Goal: Task Accomplishment & Management: Complete application form

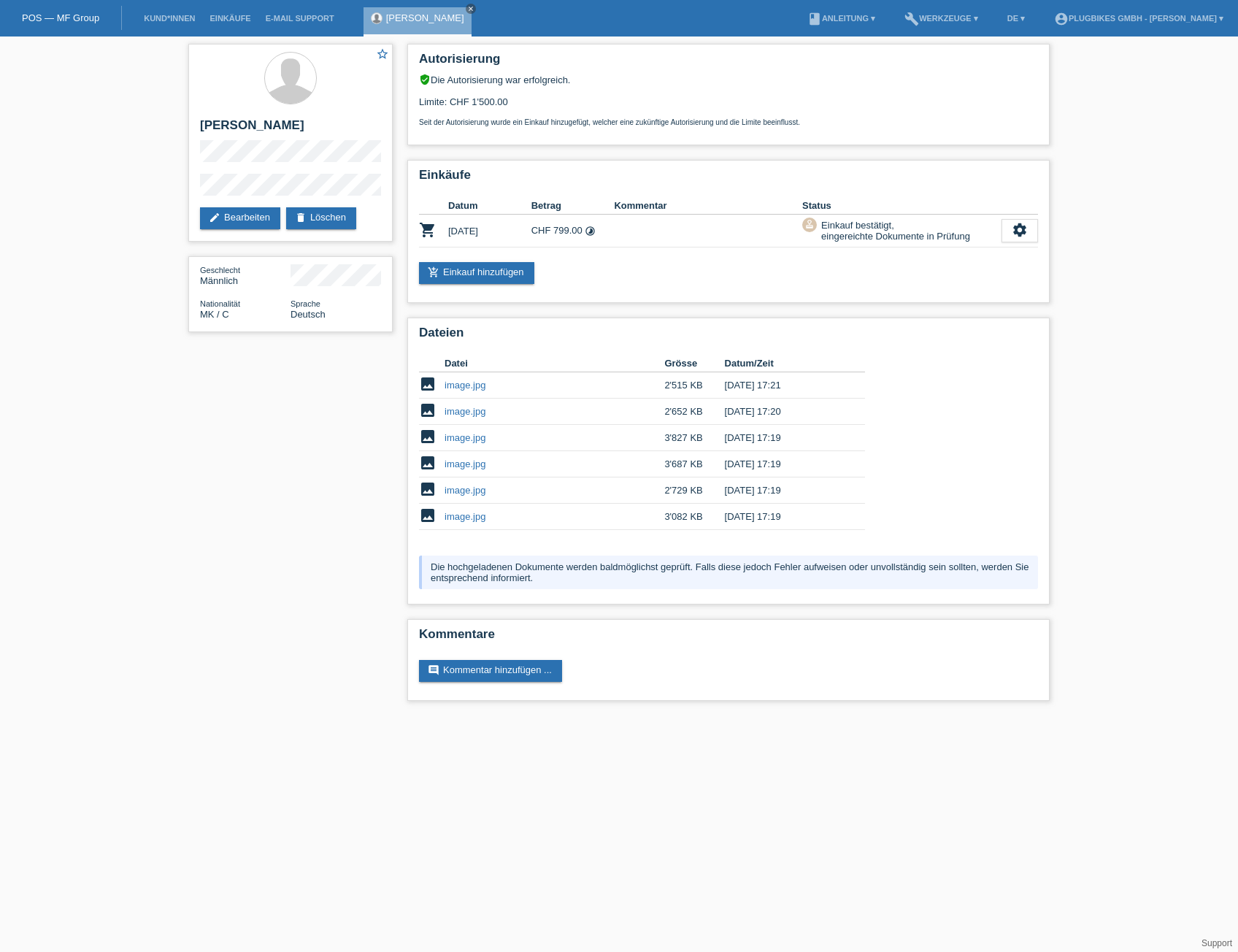
click at [186, 8] on li "Kund*innen" at bounding box center [169, 18] width 66 height 37
click at [186, 18] on link "Kund*innen" at bounding box center [169, 18] width 66 height 9
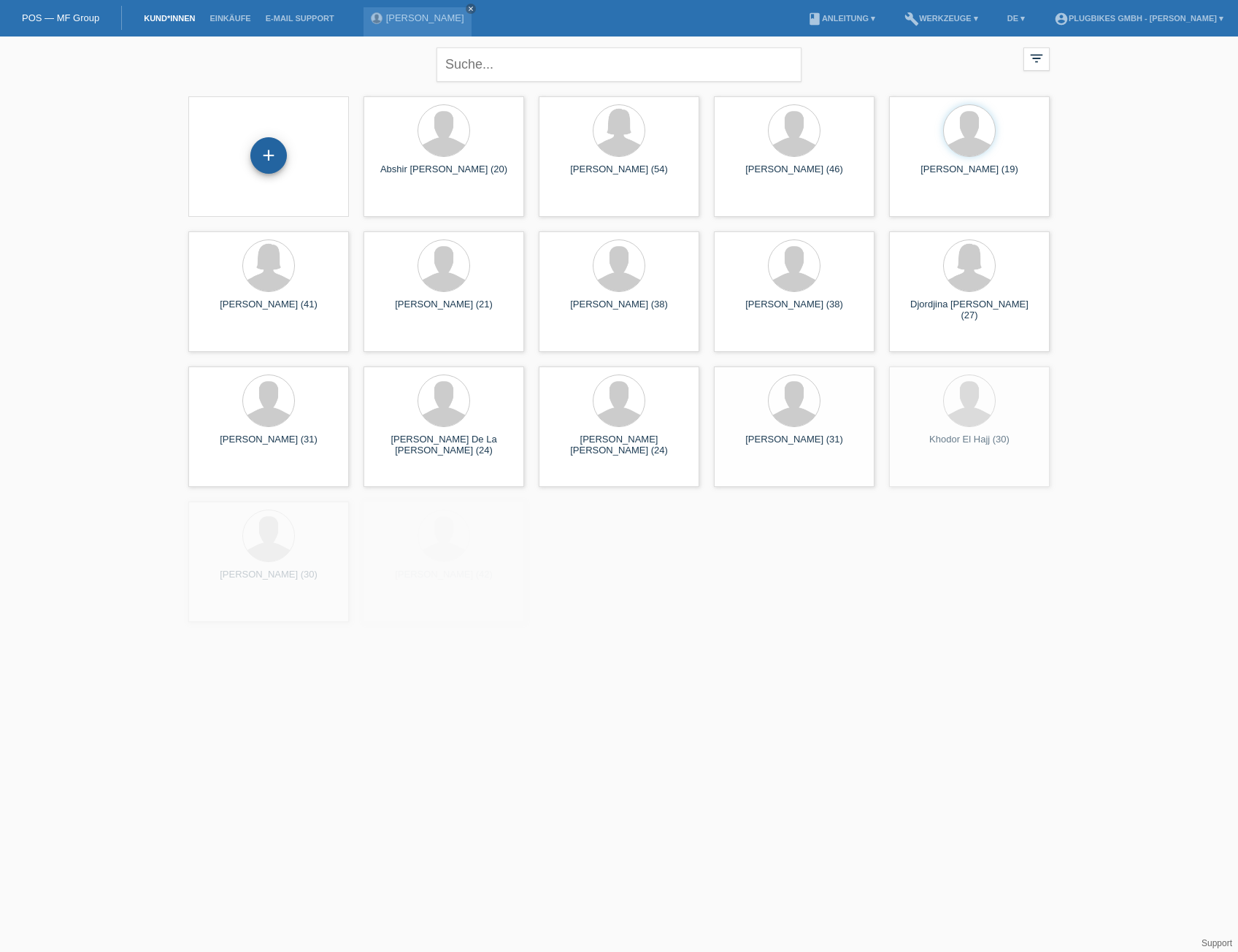
click at [277, 159] on div "+" at bounding box center [269, 155] width 36 height 36
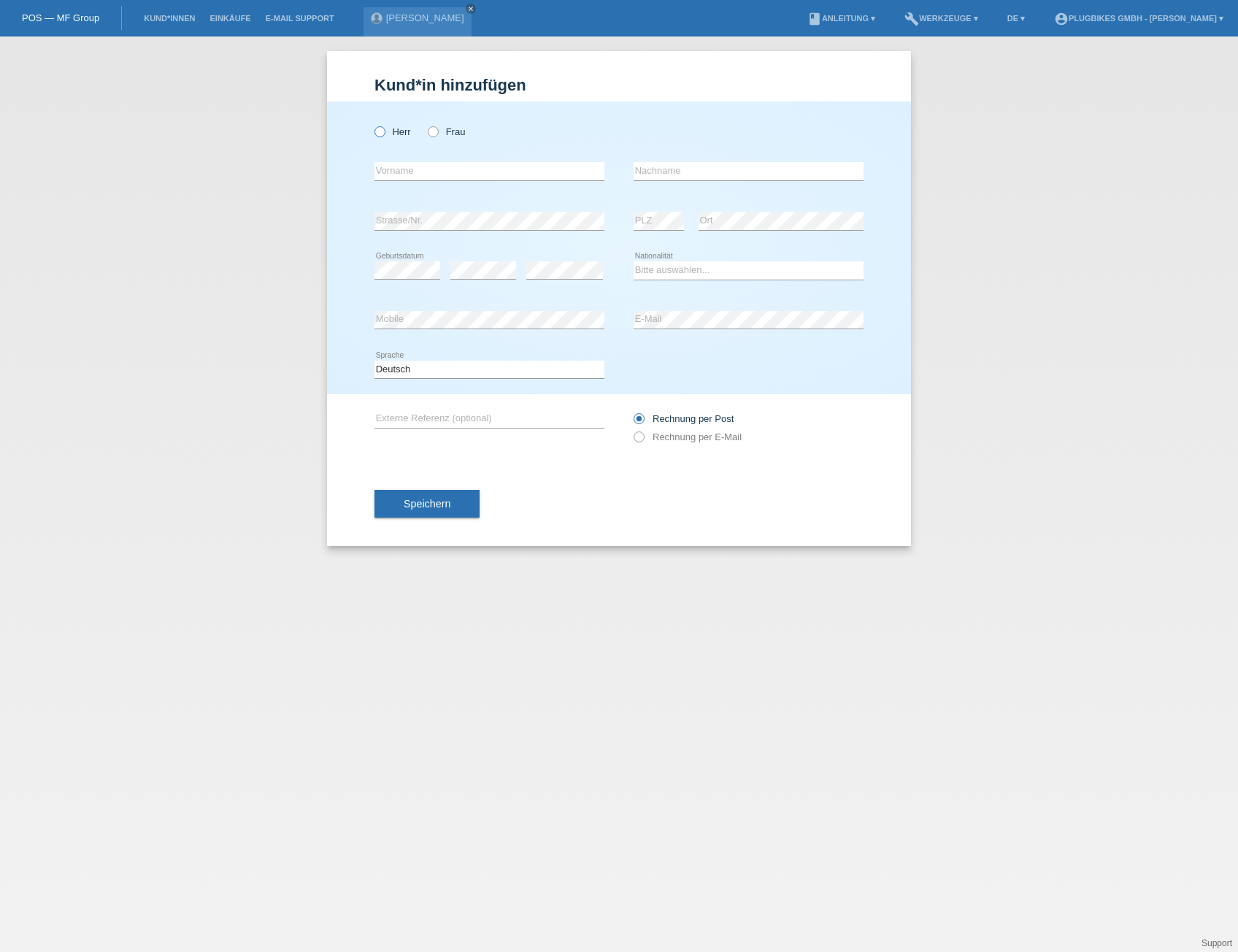
click at [372, 124] on icon at bounding box center [372, 124] width 0 height 0
click at [376, 127] on input "Herr" at bounding box center [379, 131] width 10 height 10
radio input "true"
click at [399, 159] on div "error Vorname" at bounding box center [489, 171] width 230 height 49
click at [403, 173] on input "text" at bounding box center [489, 171] width 230 height 18
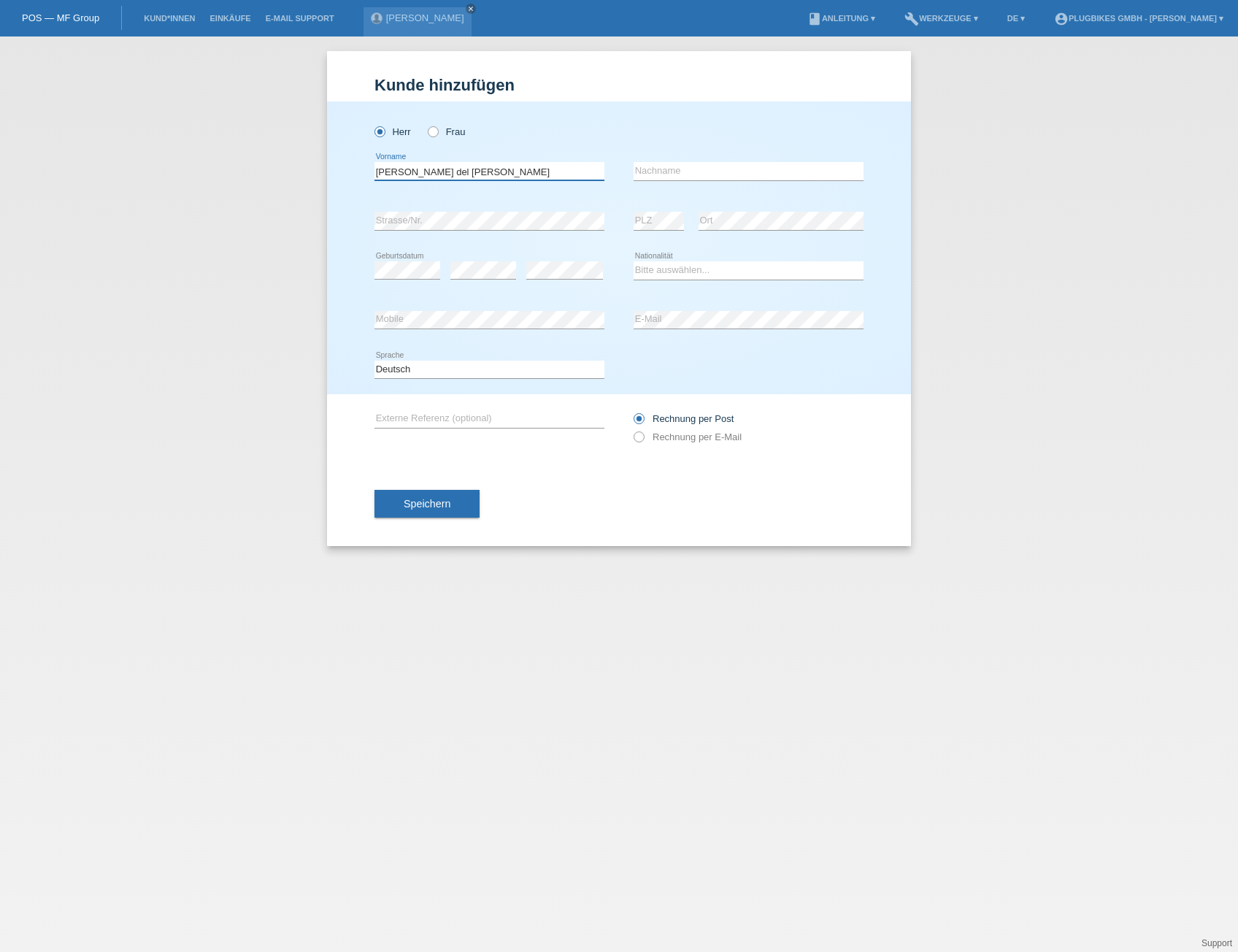
type input "[PERSON_NAME] del [PERSON_NAME]"
type input "[PERSON_NAME]"
click at [427, 231] on div "error Strasse/Nr." at bounding box center [489, 220] width 230 height 49
click at [543, 279] on icon at bounding box center [564, 279] width 76 height 1
click at [655, 281] on div "Bitte auswählen... Schweiz Deutschland Liechtenstein Österreich ------------ Af…" at bounding box center [748, 271] width 230 height 49
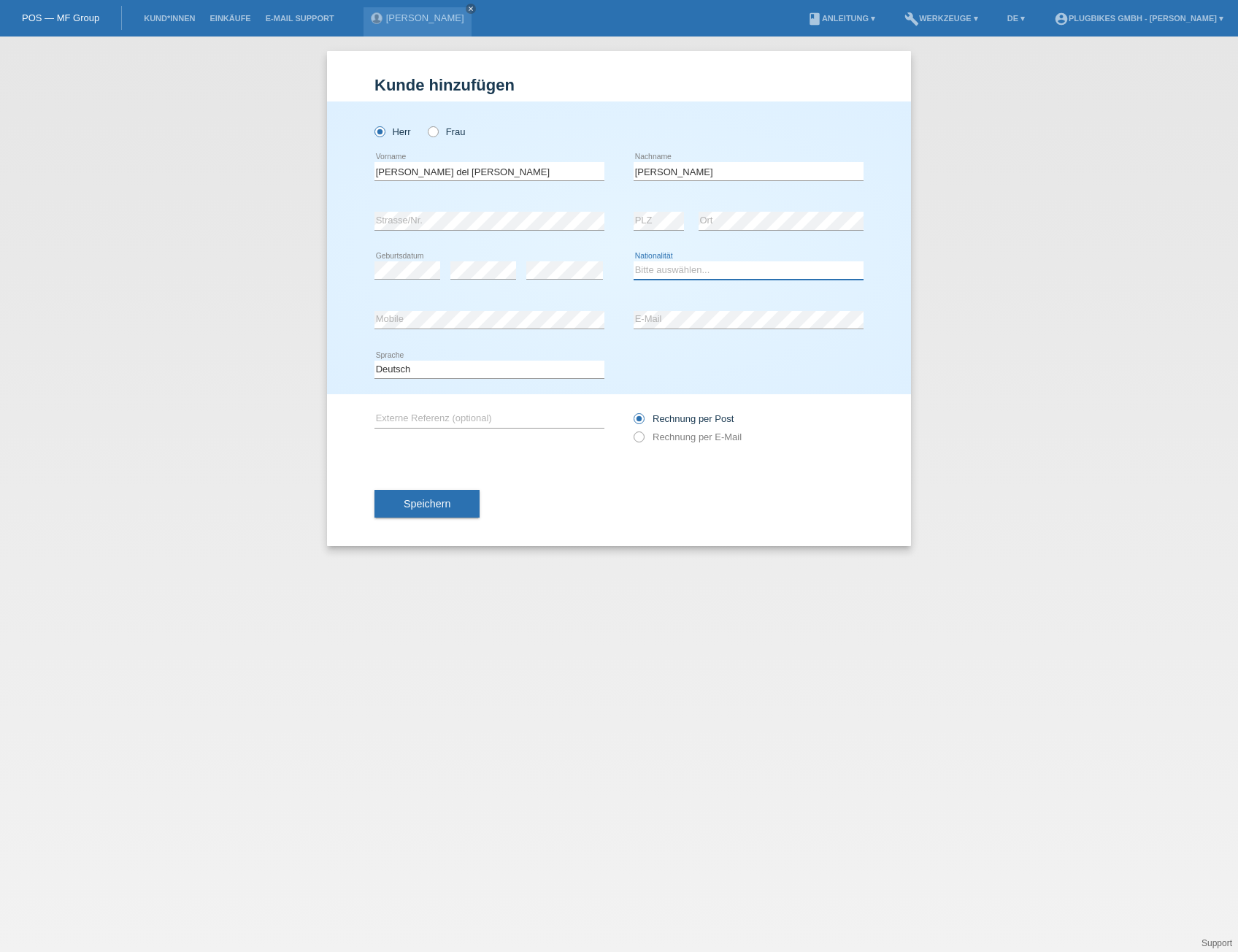
click at [656, 274] on select "Bitte auswählen... Schweiz Deutschland Liechtenstein Österreich ------------ Af…" at bounding box center [748, 270] width 230 height 17
select select "ES"
click at [634, 261] on select "Bitte auswählen... Schweiz Deutschland Liechtenstein Österreich ------------ Af…" at bounding box center [748, 270] width 230 height 17
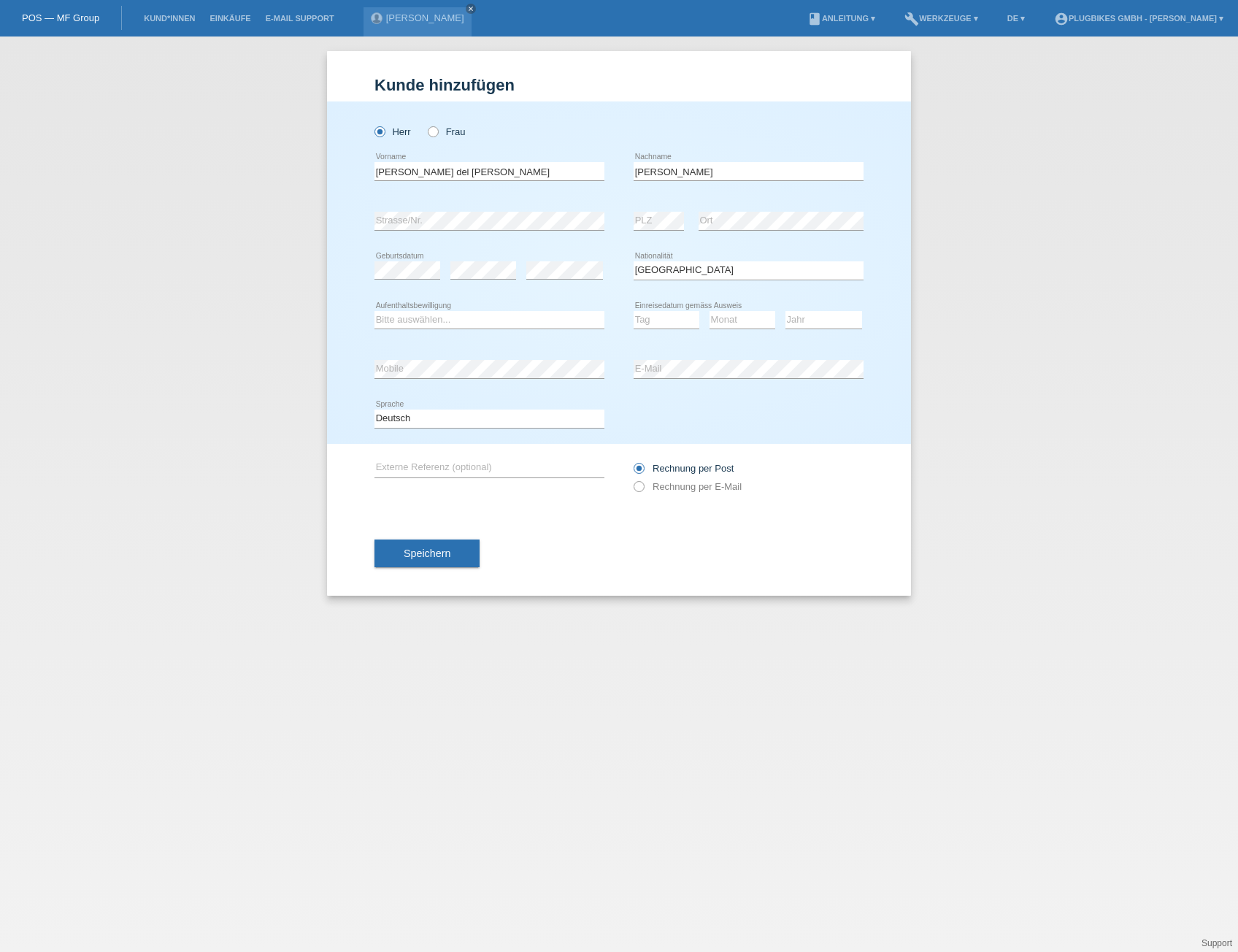
click at [507, 335] on div "Bitte auswählen... C B B - Flüchtlingsstatus Andere error Aufenthaltsbewilligung" at bounding box center [489, 320] width 230 height 49
click at [507, 331] on div "Bitte auswählen... C B B - Flüchtlingsstatus Andere error Aufenthaltsbewilligung" at bounding box center [489, 320] width 230 height 49
click at [511, 320] on select "Bitte auswählen... C B B - Flüchtlingsstatus Andere" at bounding box center [489, 320] width 230 height 17
select select "B"
click at [375, 311] on select "Bitte auswählen... C B B - Flüchtlingsstatus Andere" at bounding box center [489, 320] width 230 height 17
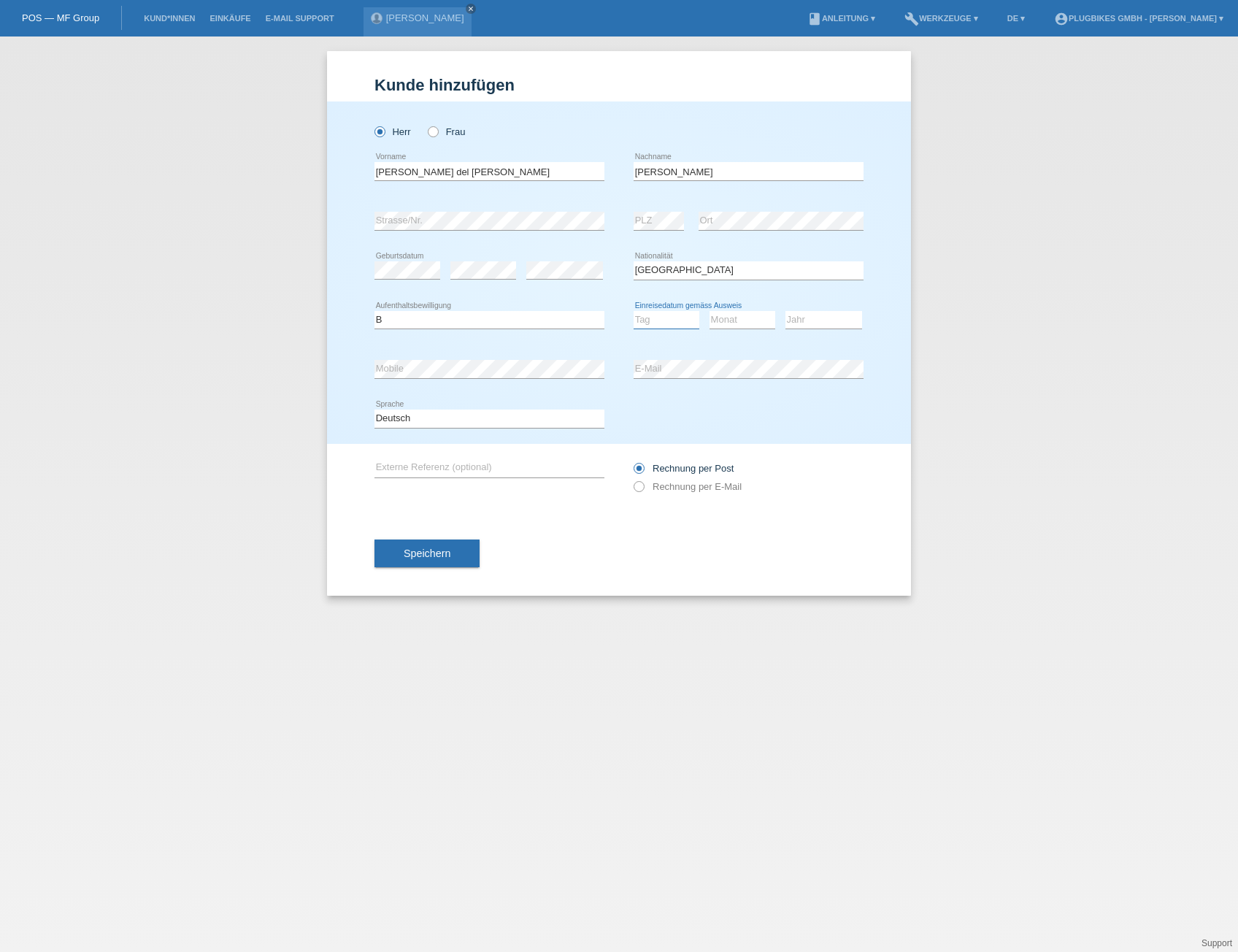
click at [658, 317] on select "Tag 01 02 03 04 05 06 07 08 09 10 11" at bounding box center [667, 320] width 66 height 17
select select "04"
click at [634, 311] on select "Tag 01 02 03 04 05 06 07 08 09 10 11" at bounding box center [667, 320] width 66 height 17
click at [732, 319] on select "Monat 01 02 03 04 05 06 07 08 09 10 11" at bounding box center [742, 320] width 66 height 17
select select "04"
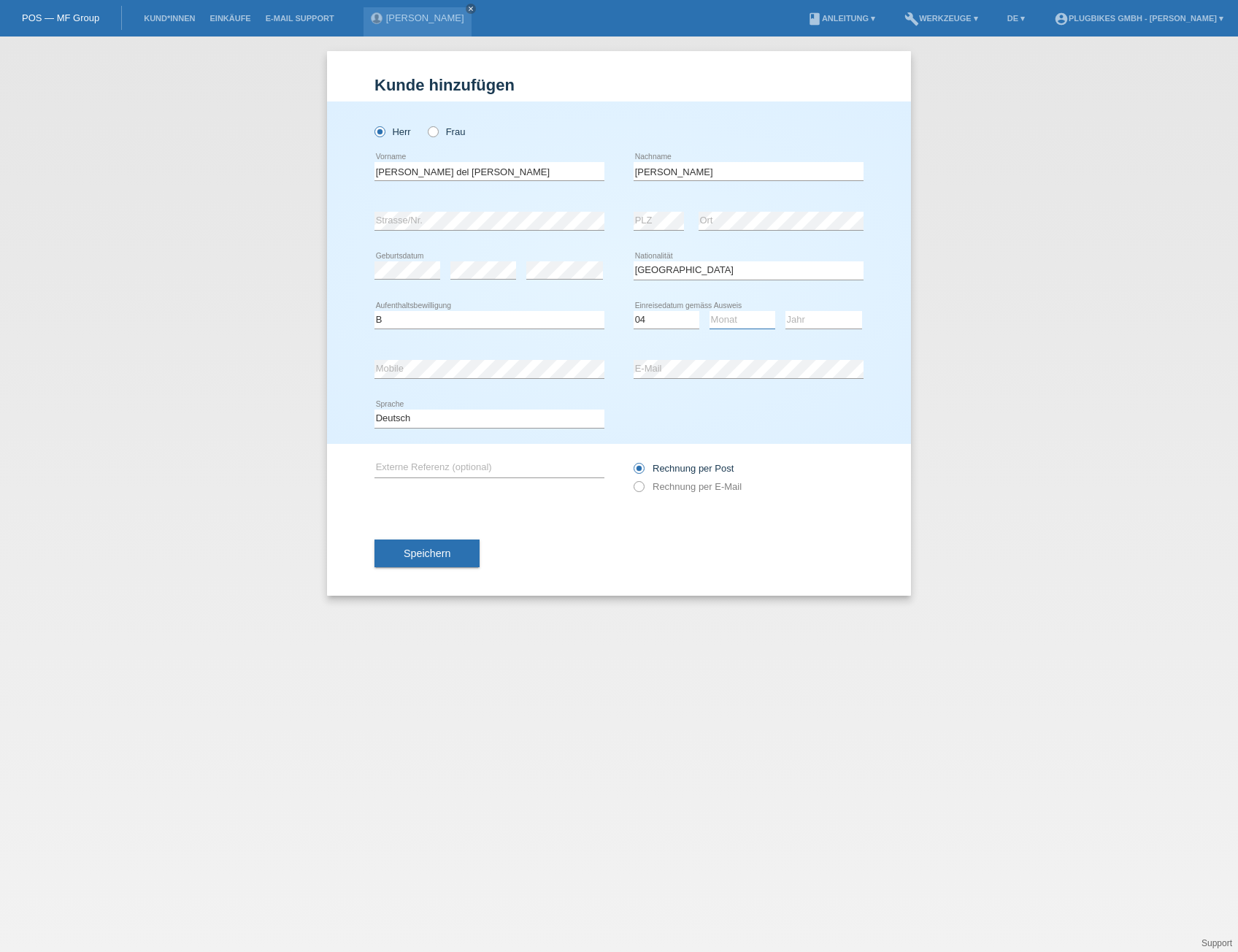
click at [709, 311] on select "Monat 01 02 03 04 05 06 07 08 09 10 11" at bounding box center [742, 320] width 66 height 17
click at [815, 321] on select "Jahr 2025 2024 2023 2022 2021 2020 2019 2018 2017 2016 2015 2014 2013 2012 2011…" at bounding box center [824, 320] width 76 height 17
select select "2019"
click at [785, 311] on select "Jahr 2025 2024 2023 2022 2021 2020 2019 2018 2017 2016 2015 2014 2013 2012 2011…" at bounding box center [824, 320] width 76 height 17
click at [455, 560] on button "Speichern" at bounding box center [427, 553] width 105 height 28
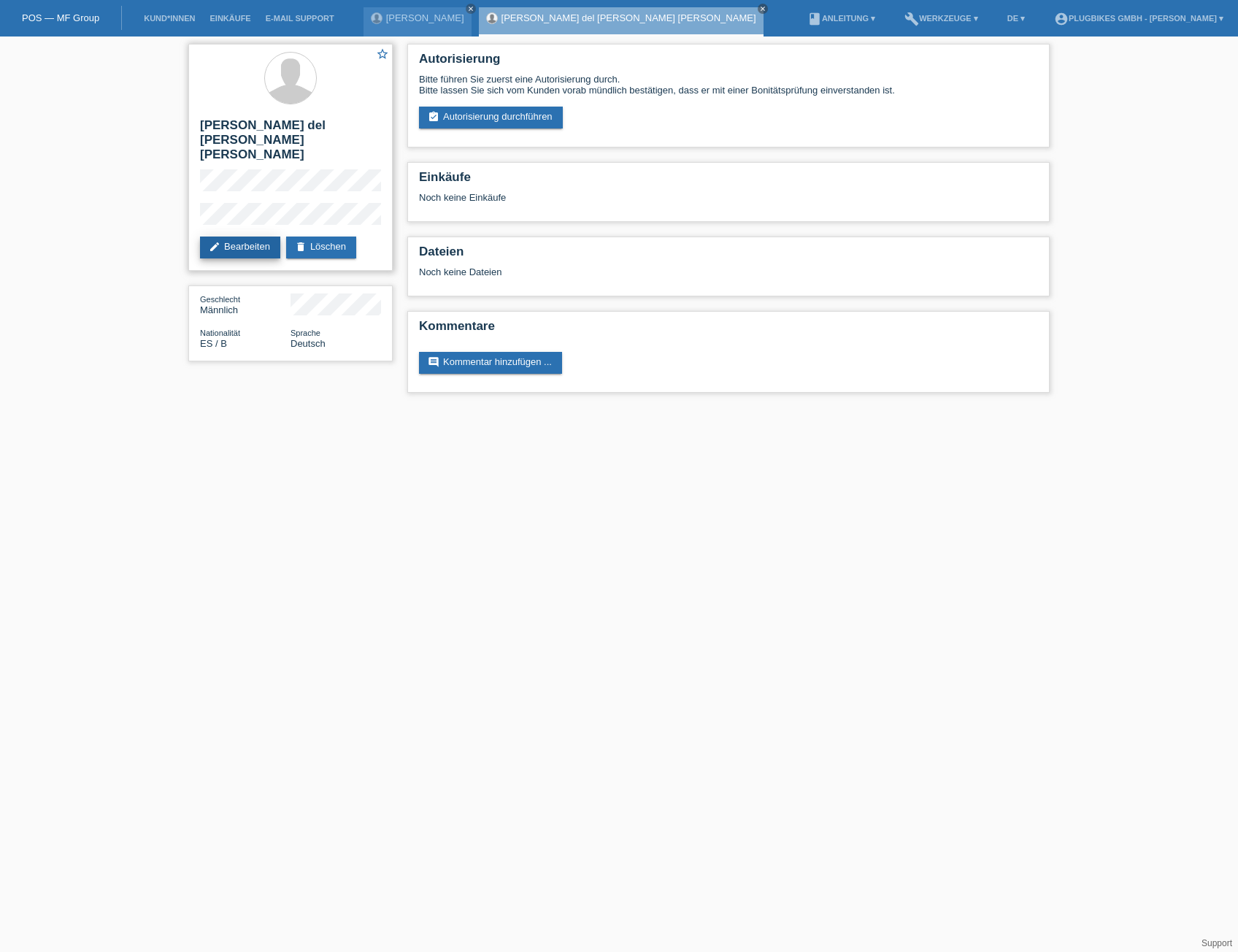
click at [249, 237] on link "edit Bearbeiten" at bounding box center [240, 247] width 81 height 22
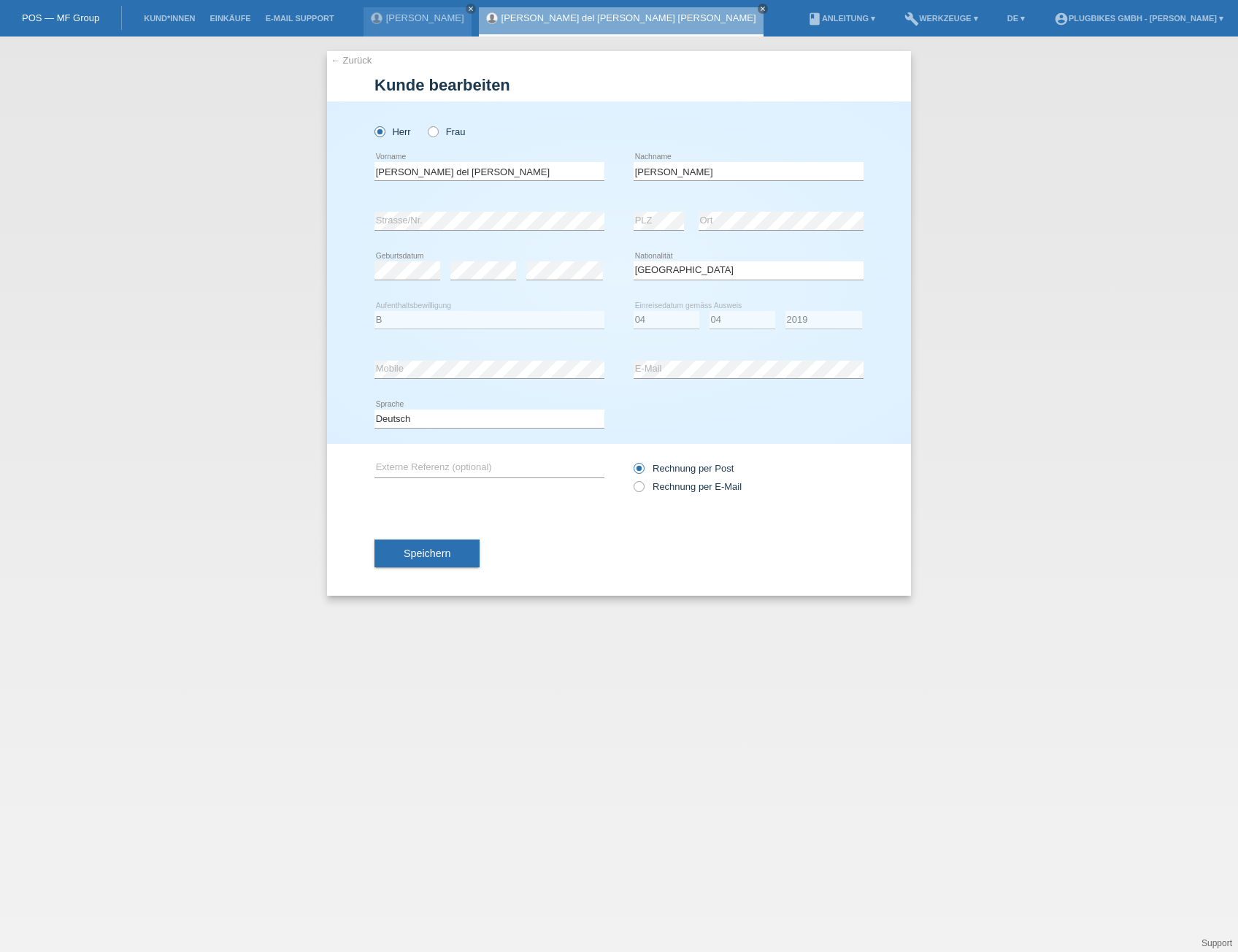
select select "ES"
select select "B"
select select "04"
select select "2019"
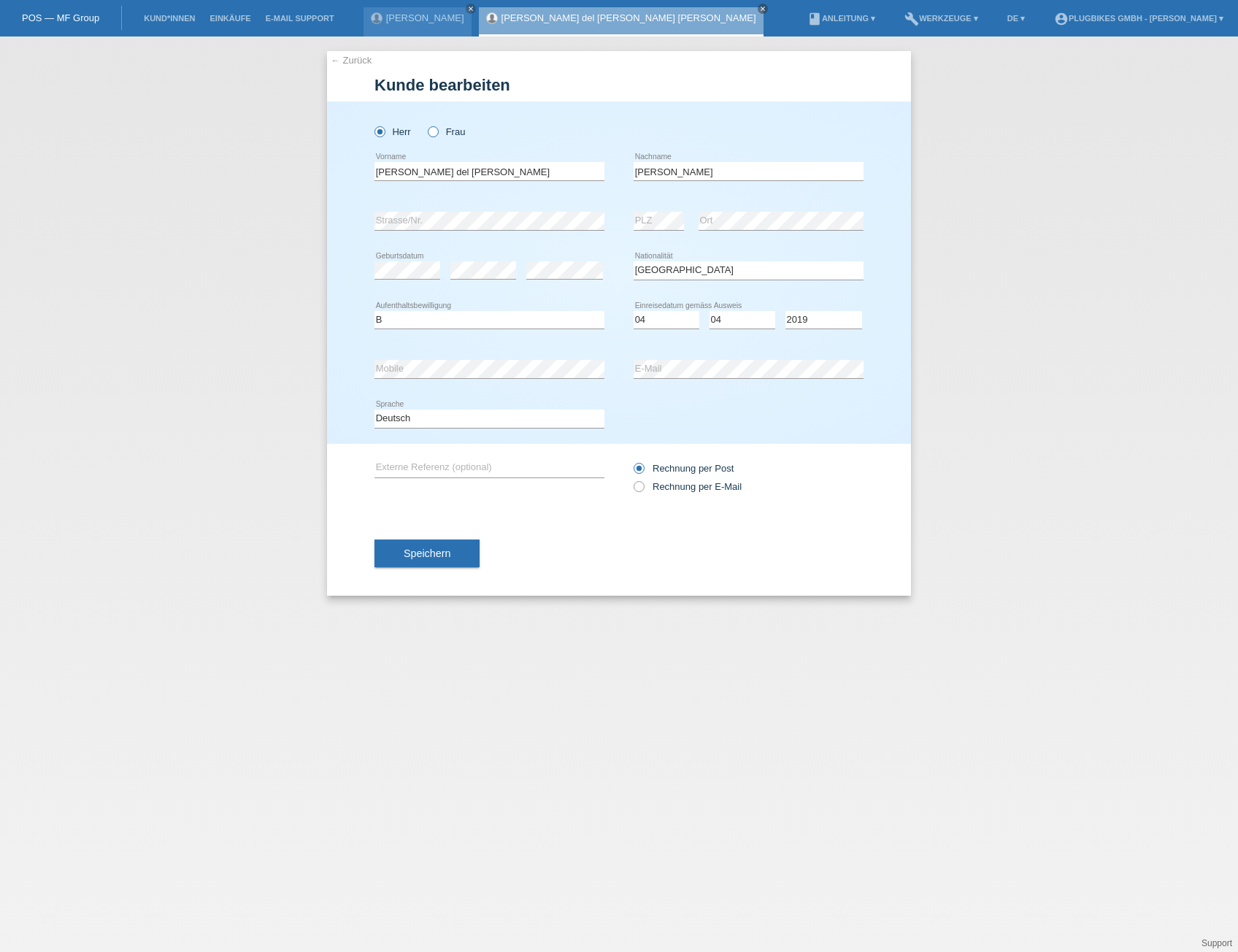
click at [426, 124] on icon at bounding box center [426, 124] width 0 height 0
click at [433, 132] on input "Frau" at bounding box center [432, 131] width 10 height 10
radio input "true"
click at [419, 546] on button "Speichern" at bounding box center [427, 553] width 105 height 28
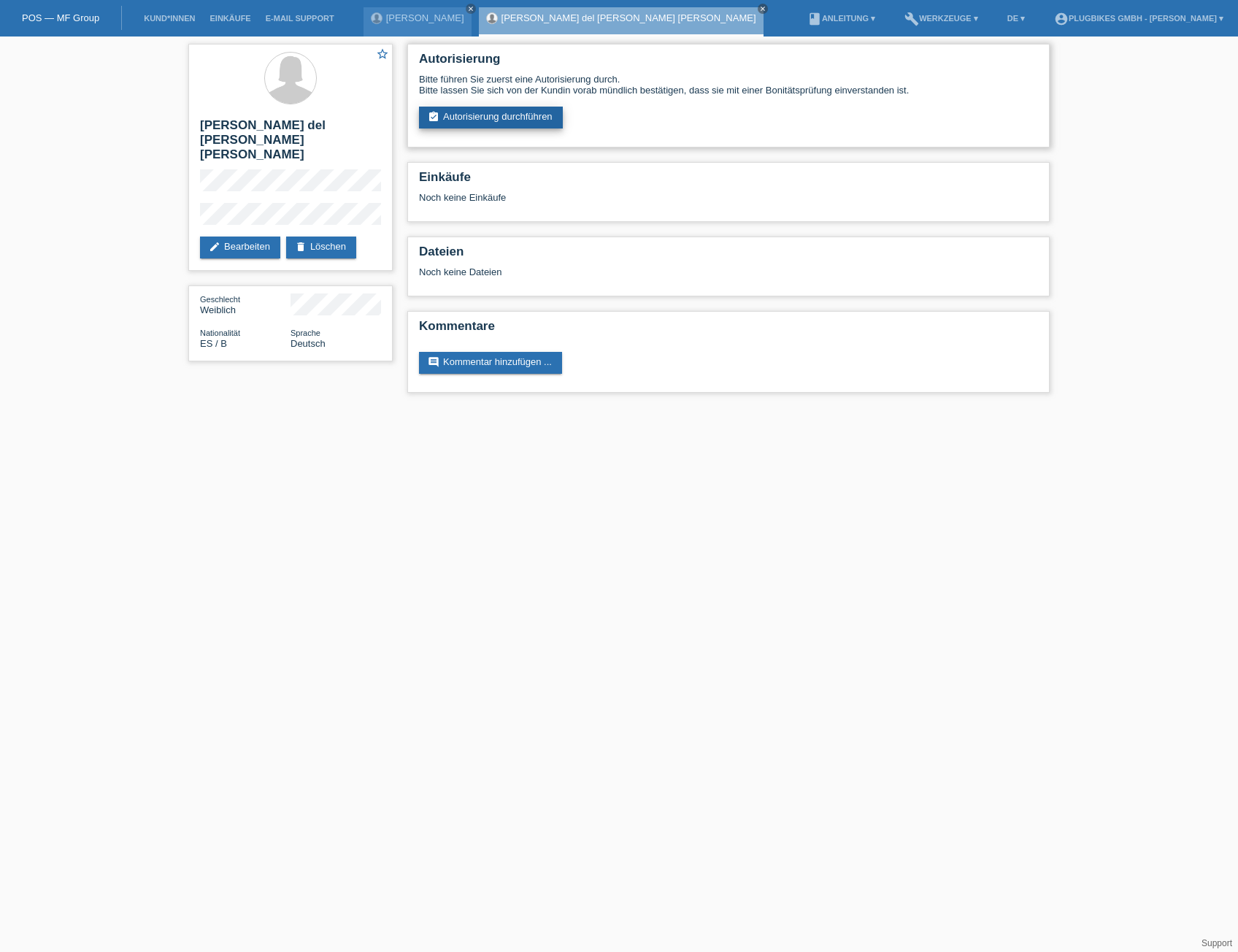
click at [518, 118] on link "assignment_turned_in Autorisierung durchführen" at bounding box center [491, 117] width 144 height 22
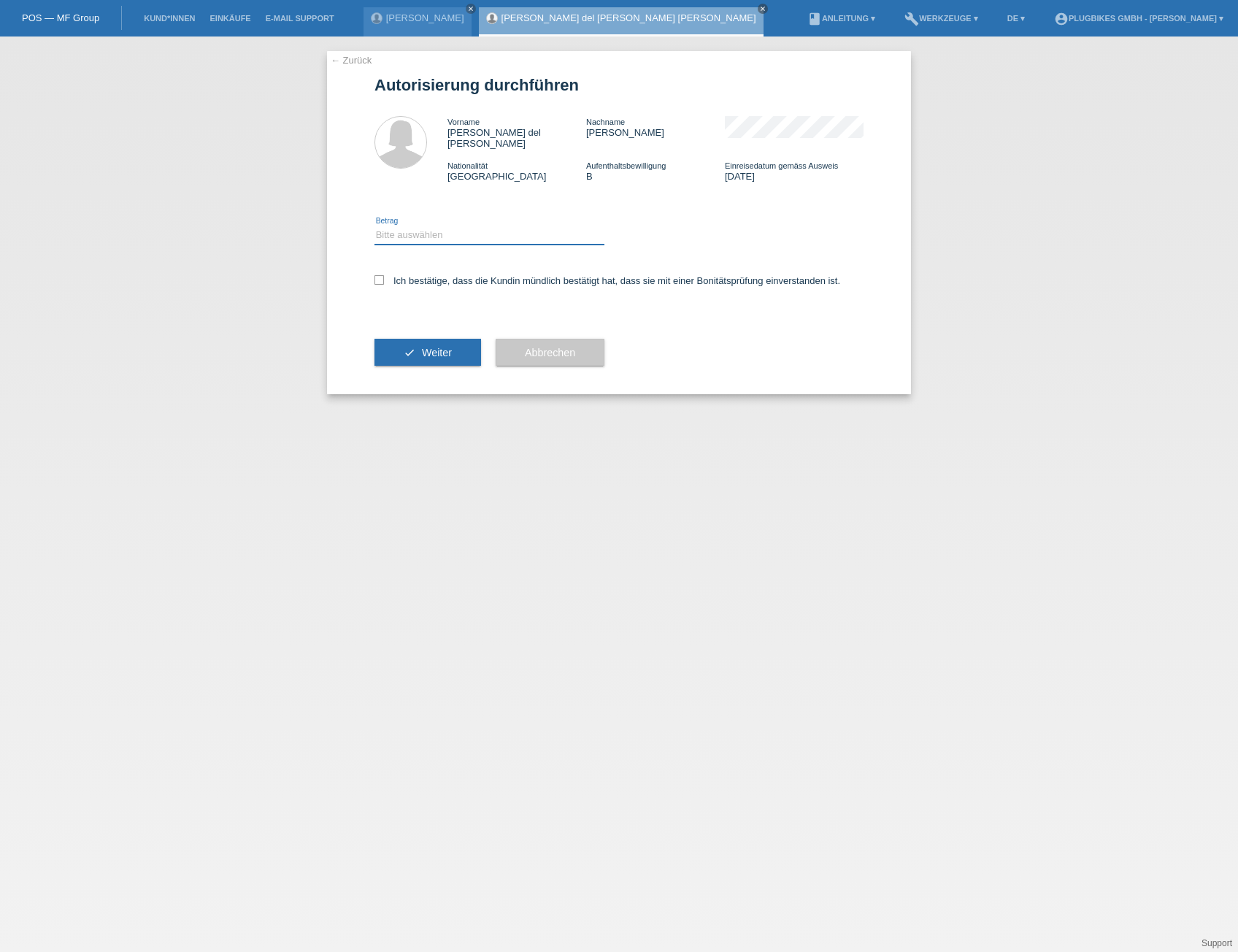
click at [475, 226] on select "Bitte auswählen CHF 1.00 - CHF 499.00 CHF 500.00 - CHF 1'999.00 CHF 2'000.00 - …" at bounding box center [489, 235] width 230 height 17
select select "3"
click at [375, 226] on select "Bitte auswählen CHF 1.00 - CHF 499.00 CHF 500.00 - CHF 1'999.00 CHF 2'000.00 - …" at bounding box center [489, 235] width 230 height 17
click at [426, 262] on div "Ich bestätige, dass die Kundin mündlich bestätigt hat, dass sie mit einer Bonit…" at bounding box center [619, 285] width 489 height 49
click at [430, 275] on label "Ich bestätige, dass die Kundin mündlich bestätigt hat, dass sie mit einer Bonit…" at bounding box center [607, 280] width 466 height 11
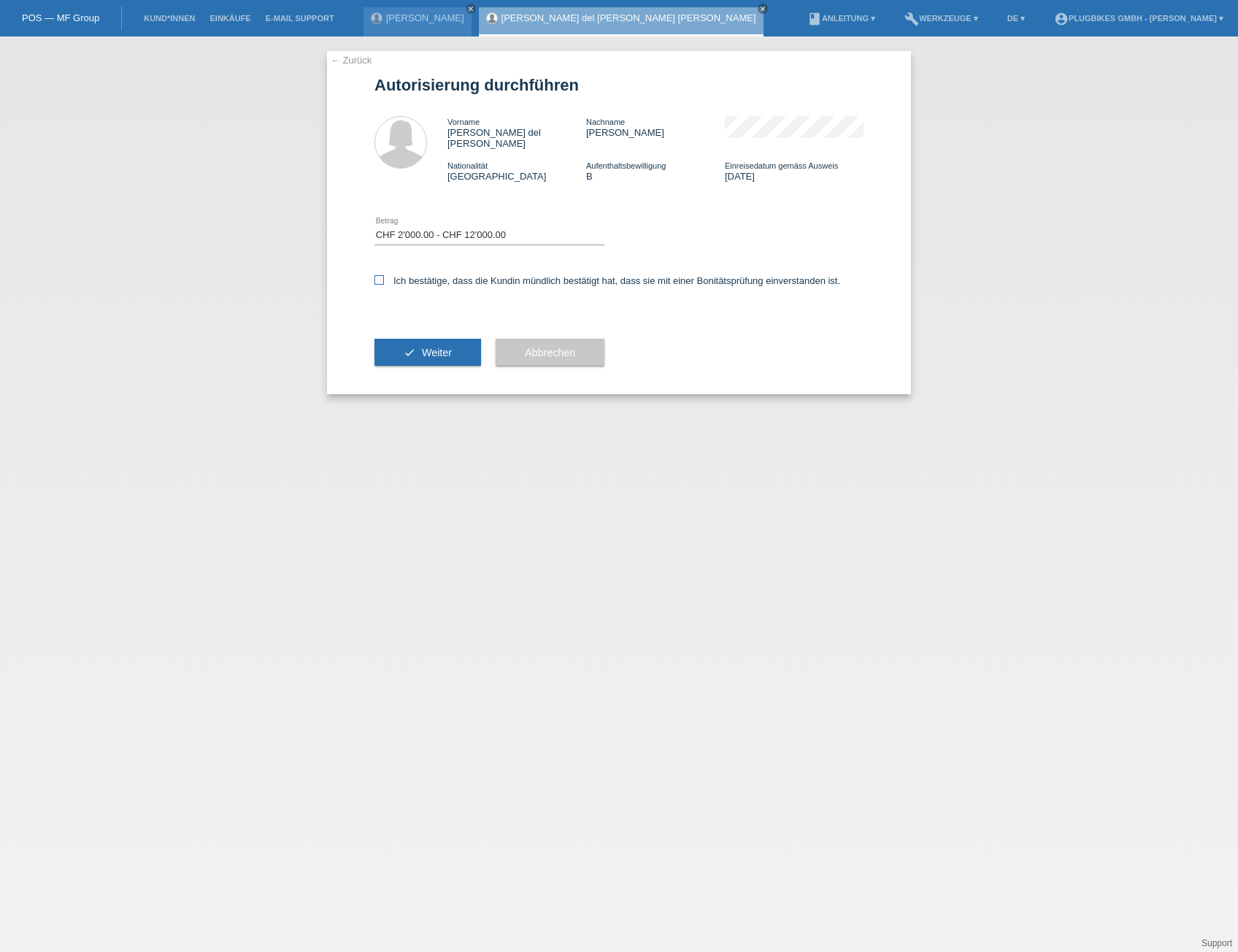
click at [384, 275] on input "Ich bestätige, dass die Kundin mündlich bestätigt hat, dass sie mit einer Bonit…" at bounding box center [379, 279] width 10 height 10
checkbox input "true"
click at [435, 349] on button "check Weiter" at bounding box center [427, 353] width 107 height 28
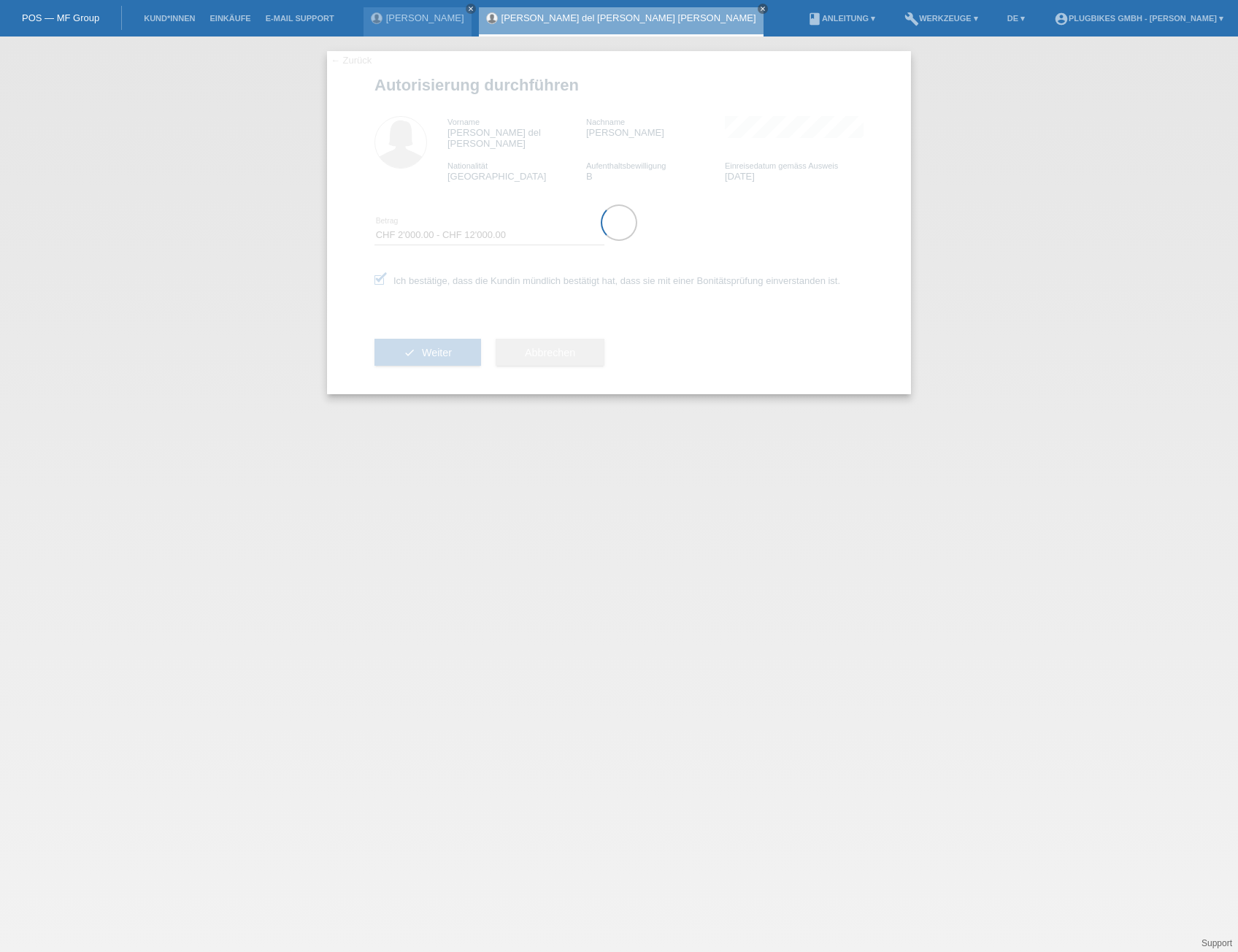
click at [518, 309] on div at bounding box center [618, 223] width 583 height 343
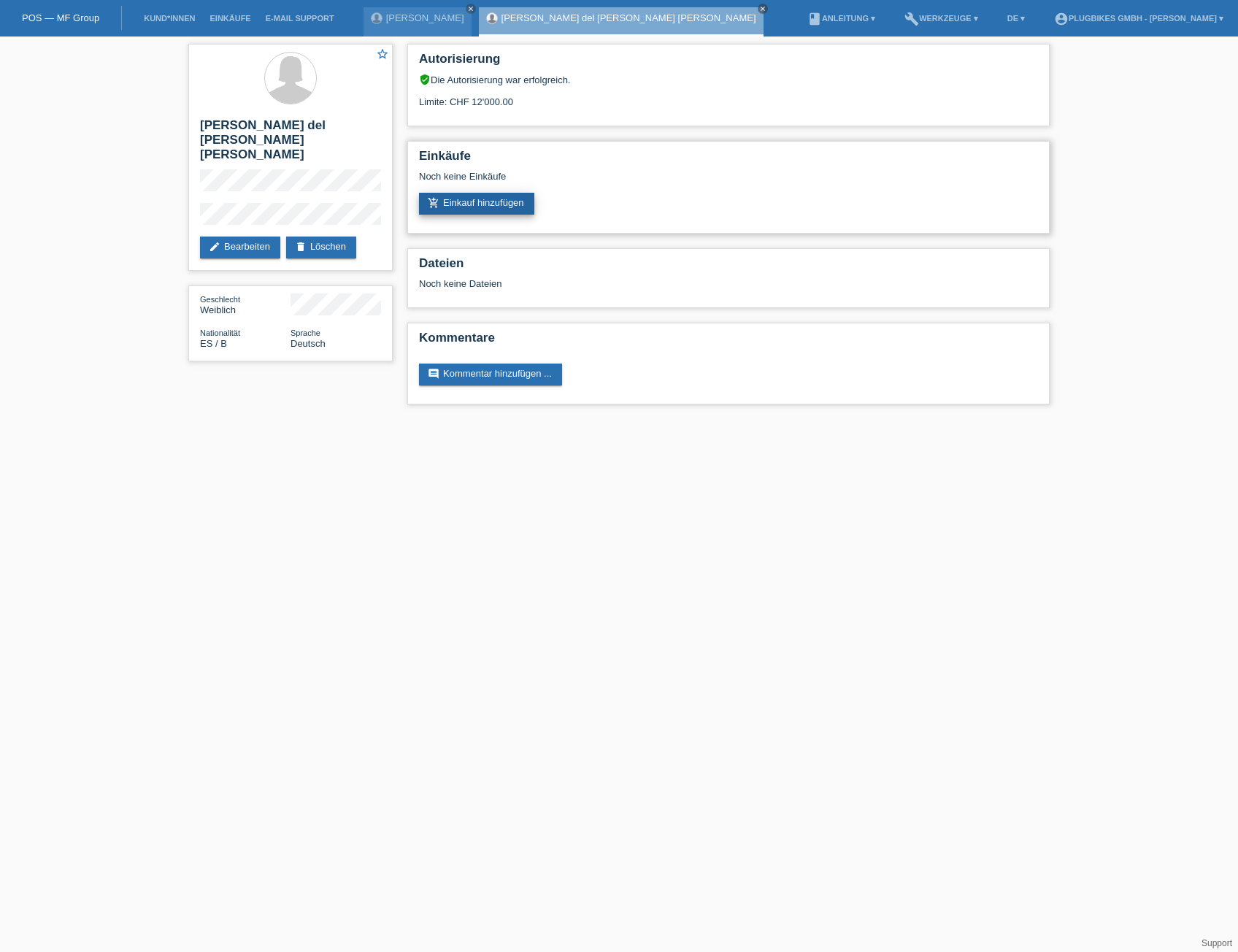
click at [475, 198] on link "add_shopping_cart Einkauf hinzufügen" at bounding box center [476, 203] width 115 height 22
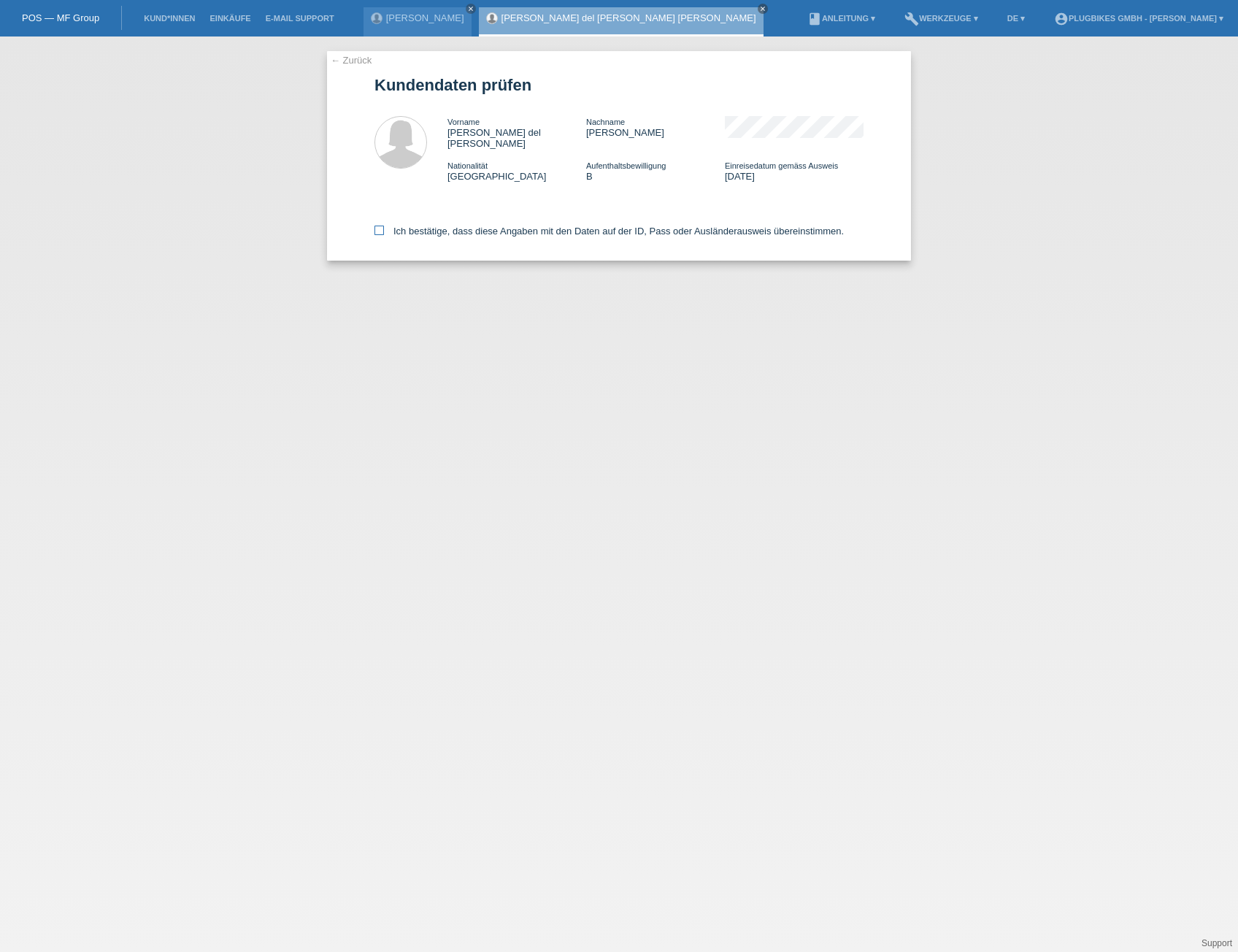
click at [451, 225] on label "Ich bestätige, dass diese Angaben mit den Daten auf der ID, Pass oder Ausländer…" at bounding box center [609, 231] width 469 height 11
click at [384, 225] on input "Ich bestätige, dass diese Angaben mit den Daten auf der ID, Pass oder Ausländer…" at bounding box center [379, 230] width 10 height 10
checkbox input "true"
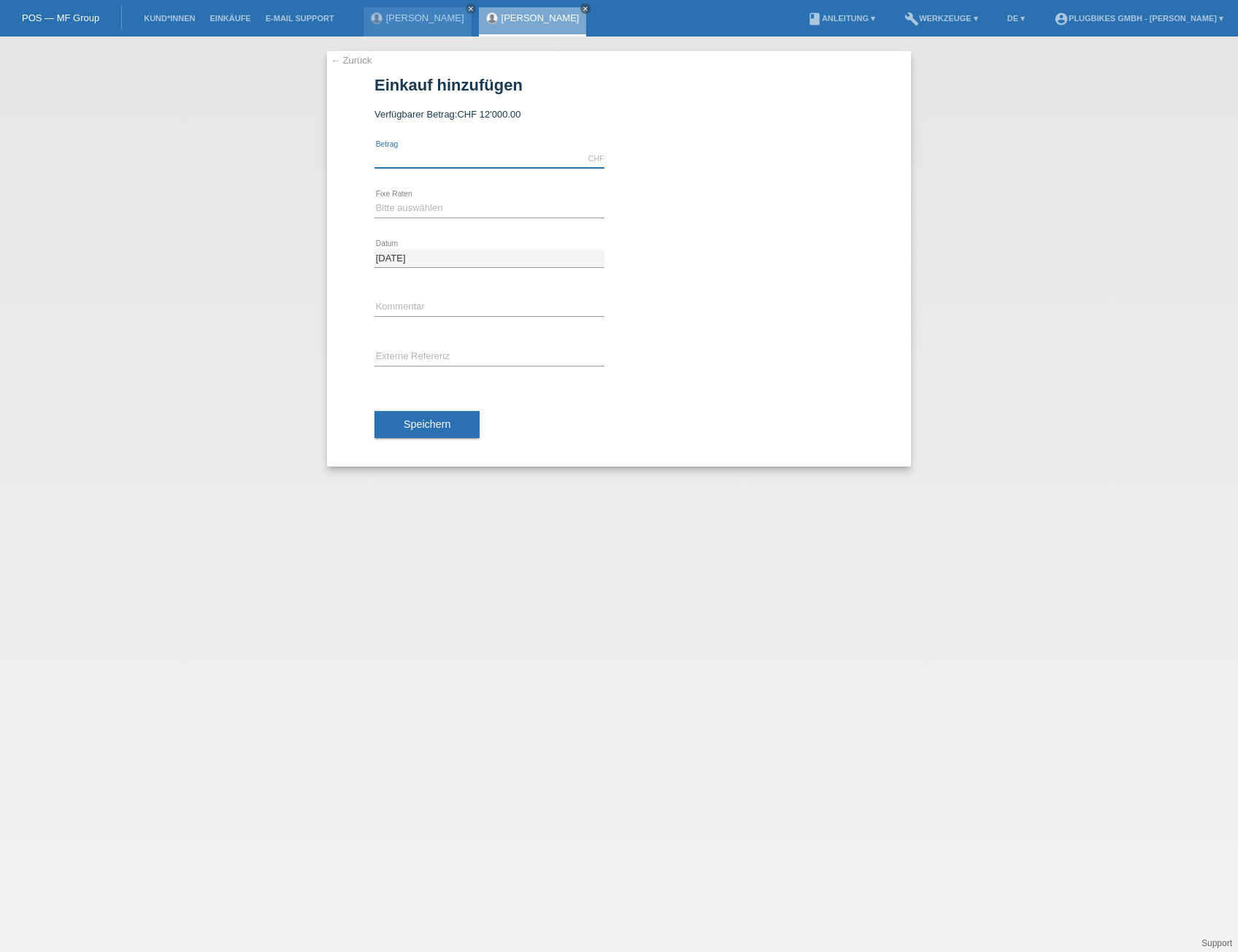
click at [443, 160] on input "text" at bounding box center [489, 159] width 230 height 18
type input "3290.00"
click at [456, 195] on div "Bitte auswählen 6 Raten 12 Raten 18 Raten 24 Raten 36 Raten error Fixe Raten" at bounding box center [489, 208] width 230 height 49
click at [456, 210] on select "Bitte auswählen 6 Raten 12 Raten 18 Raten 24 Raten 36 Raten" at bounding box center [489, 208] width 230 height 17
select select "568"
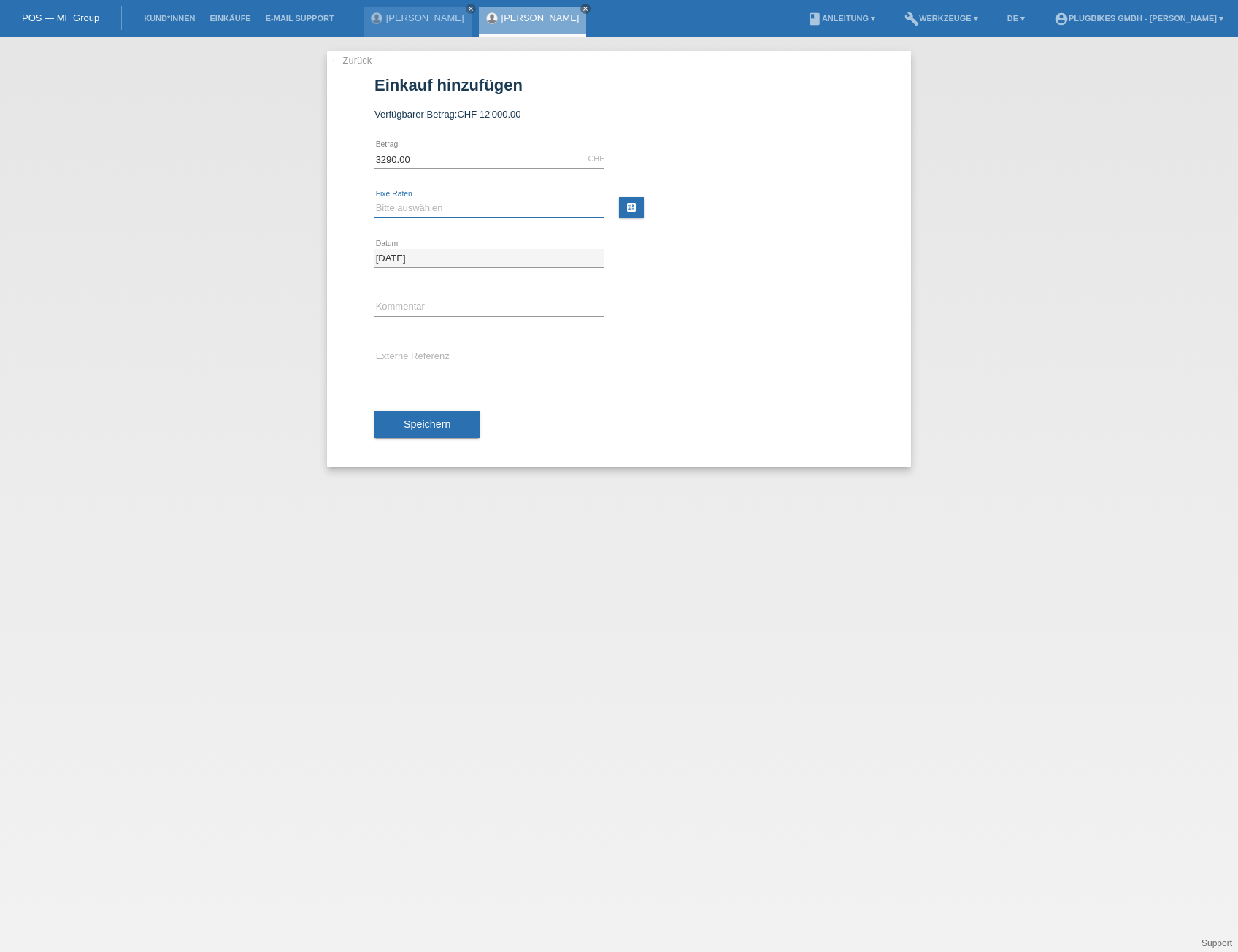
click at [375, 199] on select "Bitte auswählen 6 Raten 12 Raten 18 Raten 24 Raten 36 Raten" at bounding box center [489, 208] width 230 height 17
click at [705, 281] on div "10.10.2025 error Datum" at bounding box center [619, 258] width 489 height 49
click at [454, 425] on button "Speichern" at bounding box center [427, 425] width 105 height 28
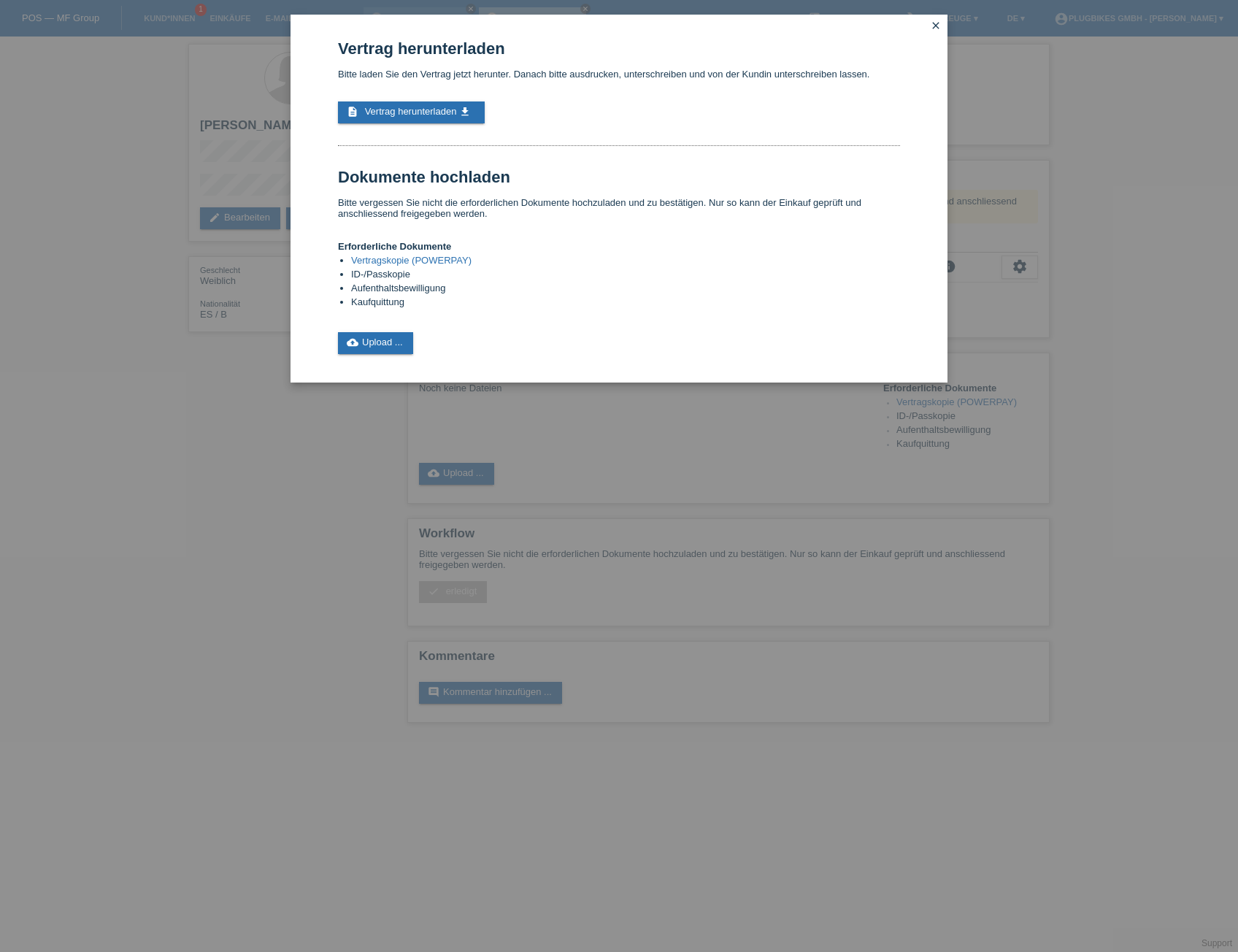
click at [403, 258] on link "Vertragskopie (POWERPAY)" at bounding box center [411, 260] width 121 height 11
click at [368, 329] on div "Vertrag herunterladen Bitte laden Sie den Vertrag jetzt herunter. Danach bitte …" at bounding box center [619, 196] width 562 height 315
click at [367, 344] on link "cloud_upload Upload ..." at bounding box center [375, 342] width 75 height 22
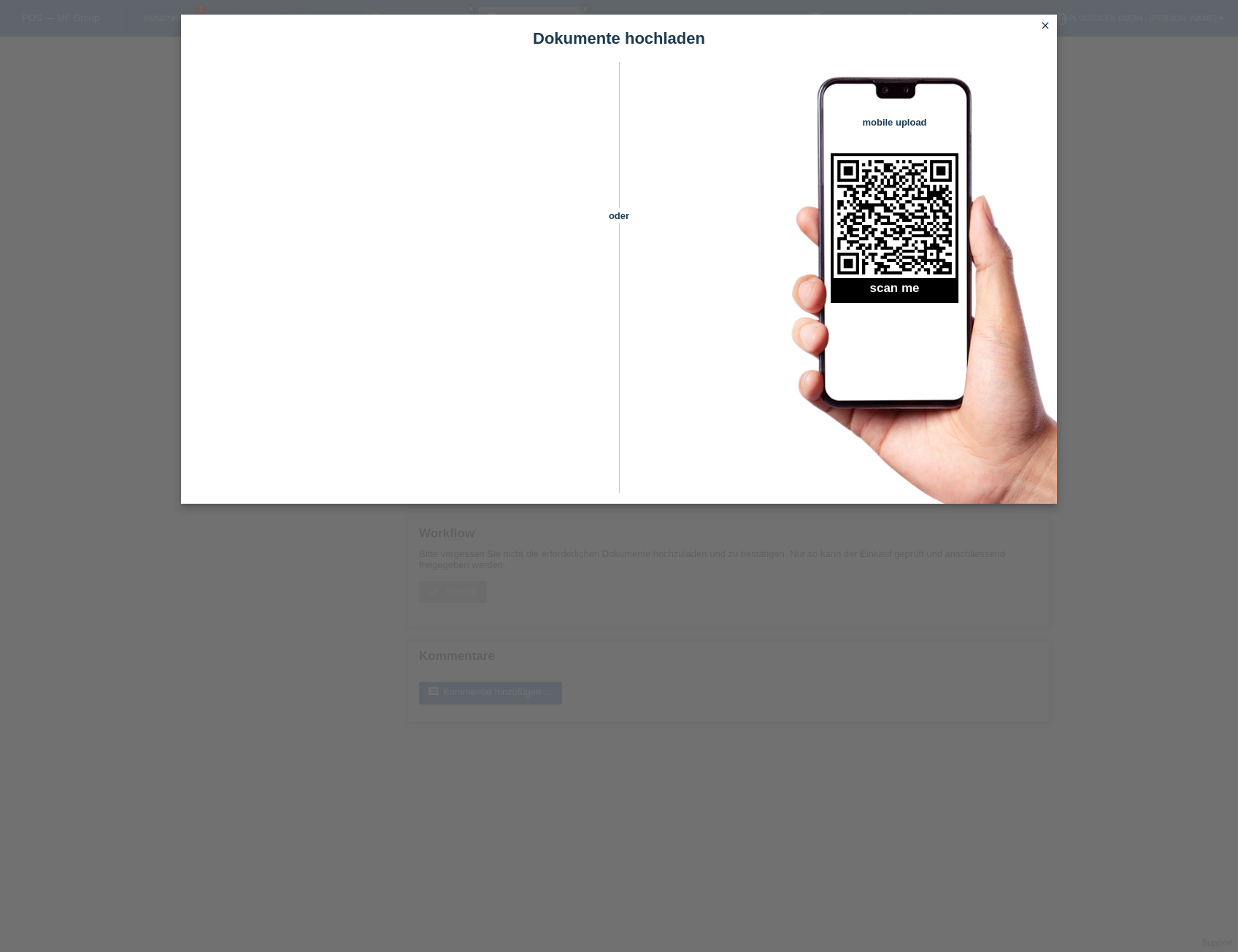
click at [1045, 25] on icon "close" at bounding box center [1045, 25] width 11 height 11
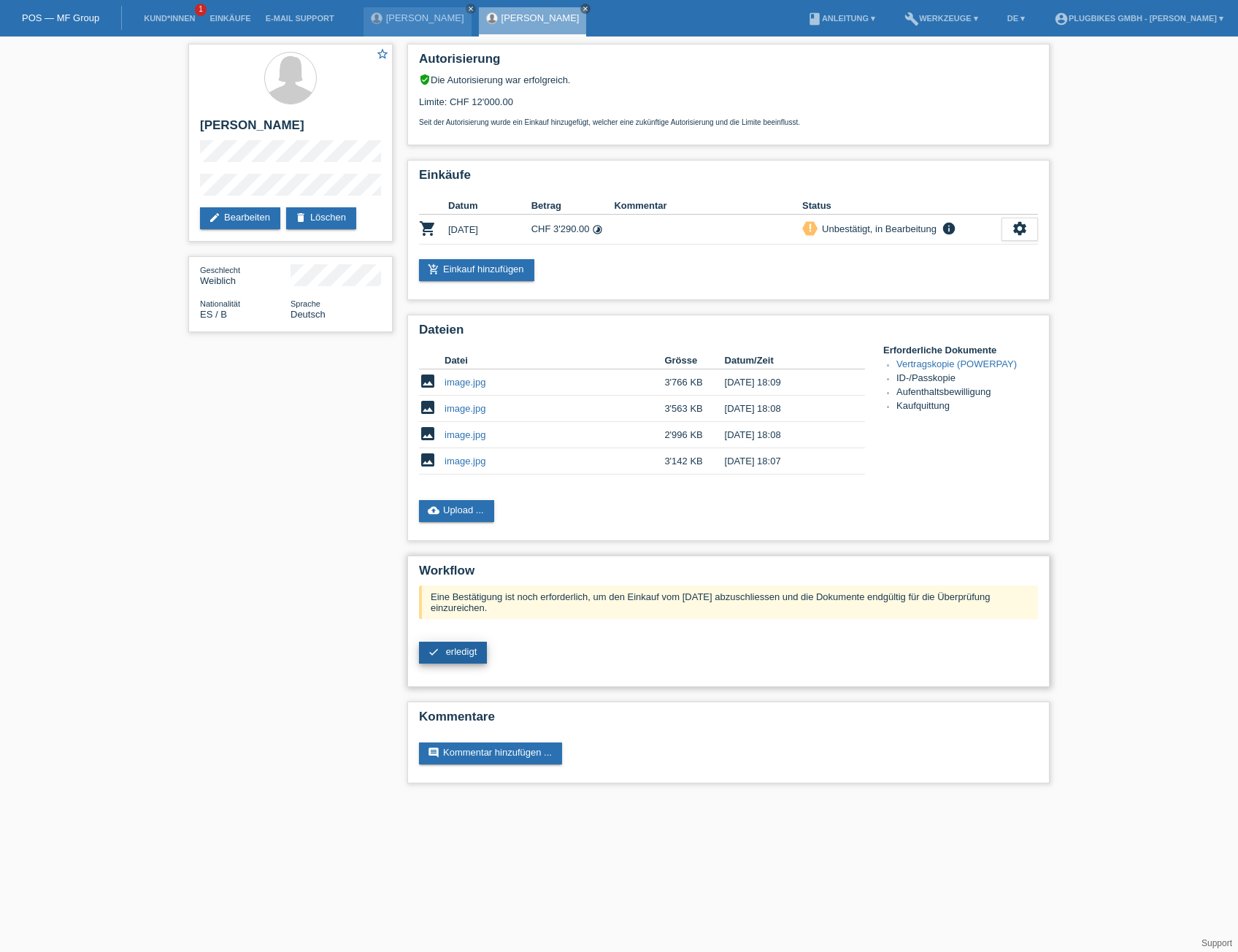
click at [466, 652] on span "erledigt" at bounding box center [461, 651] width 31 height 11
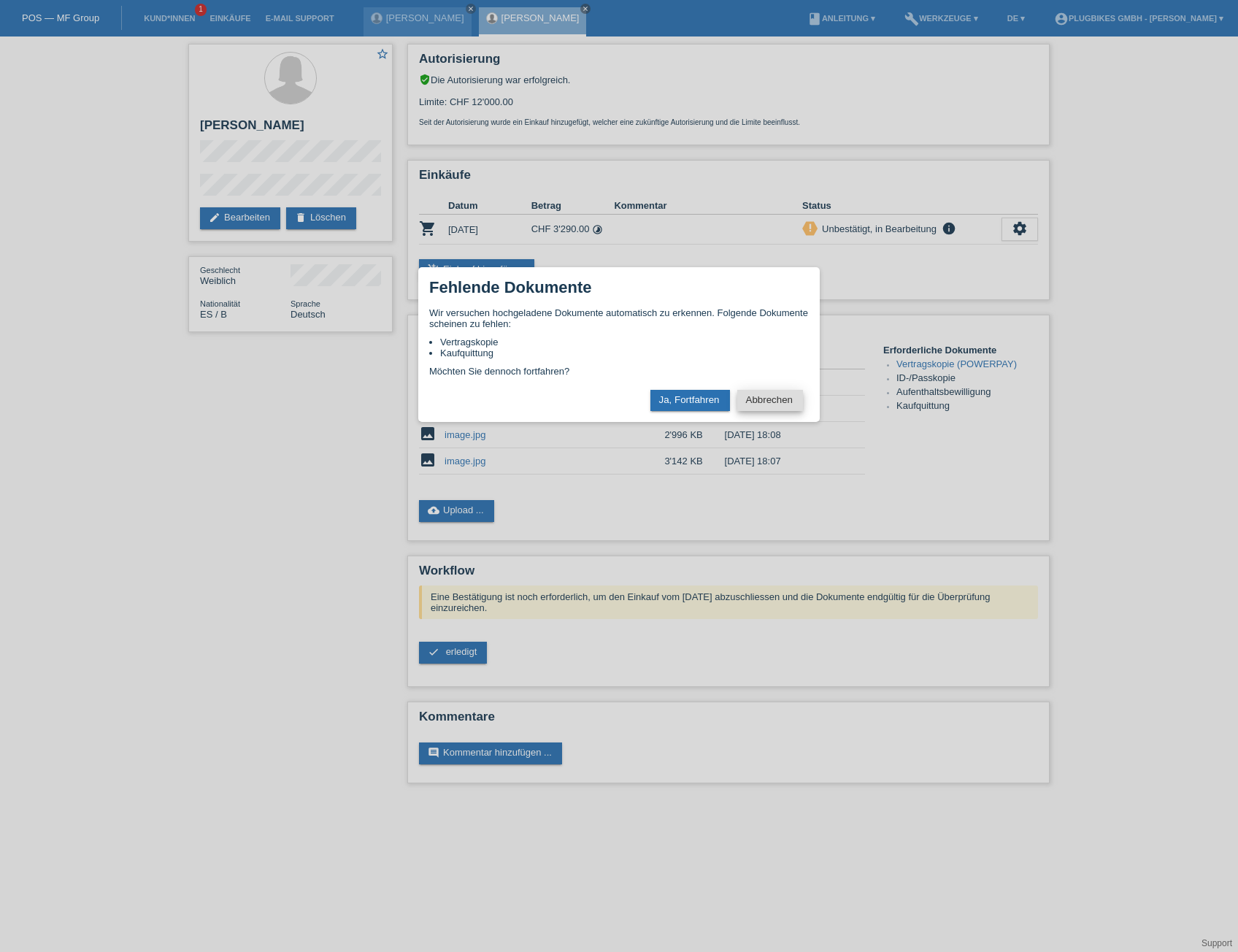
click at [758, 401] on button "Abbrechen" at bounding box center [770, 401] width 66 height 21
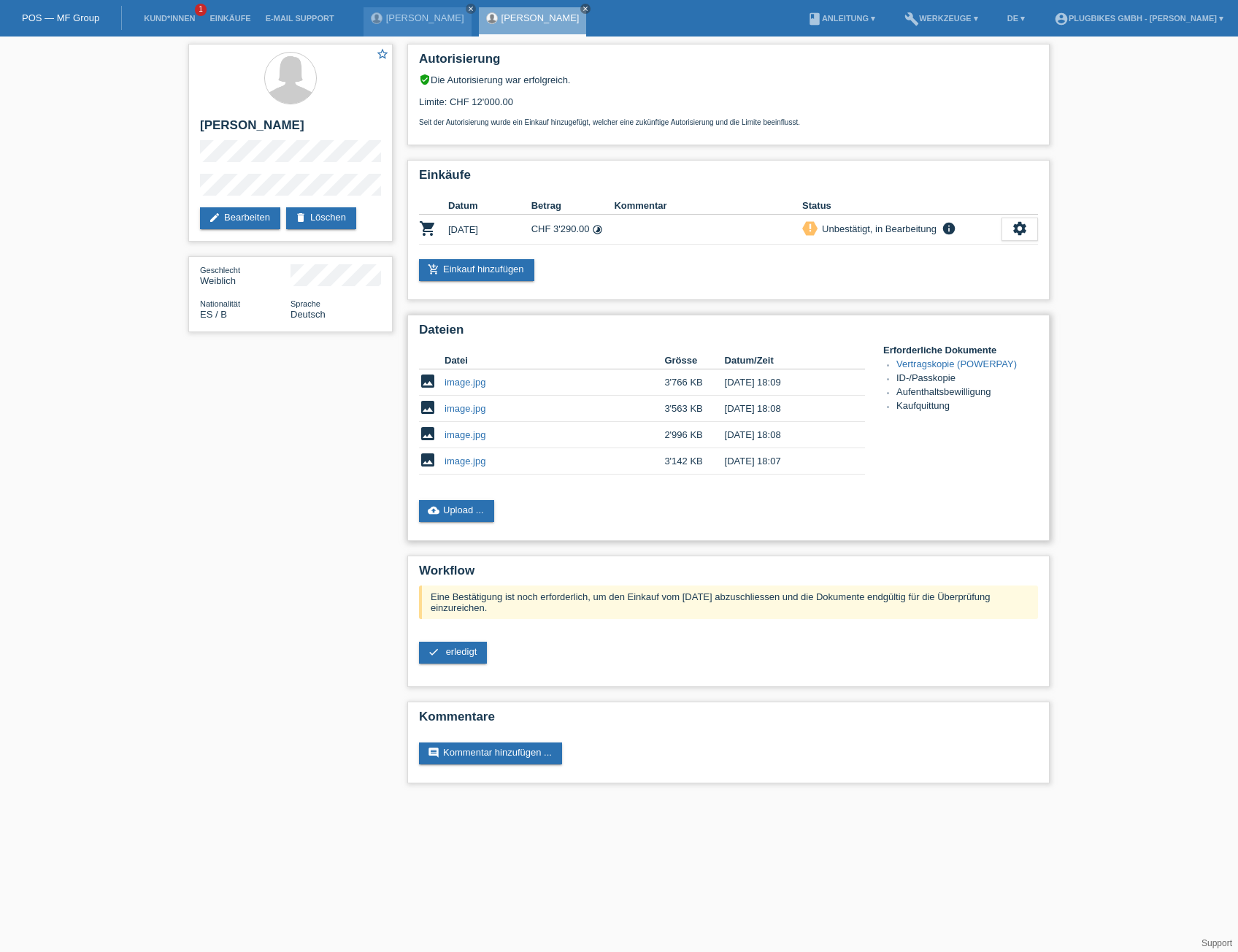
click at [463, 499] on div "Dateien Datei Grösse Datum/Zeit image image.jpg 3'766 KB 10.10.2025 18:09 image…" at bounding box center [728, 427] width 642 height 226
click at [467, 514] on link "cloud_upload Upload ..." at bounding box center [456, 511] width 75 height 22
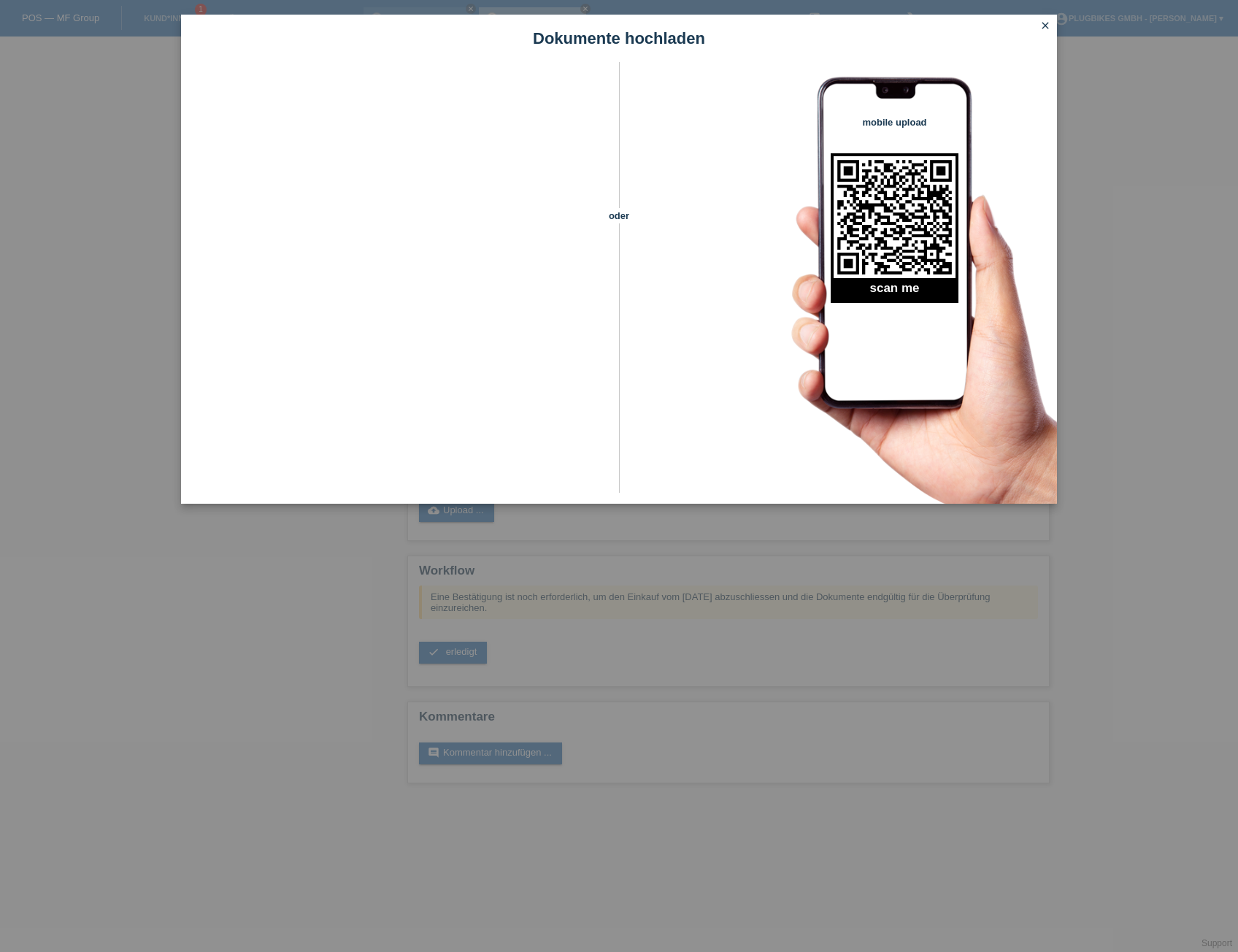
click at [1046, 32] on link "close" at bounding box center [1045, 26] width 19 height 16
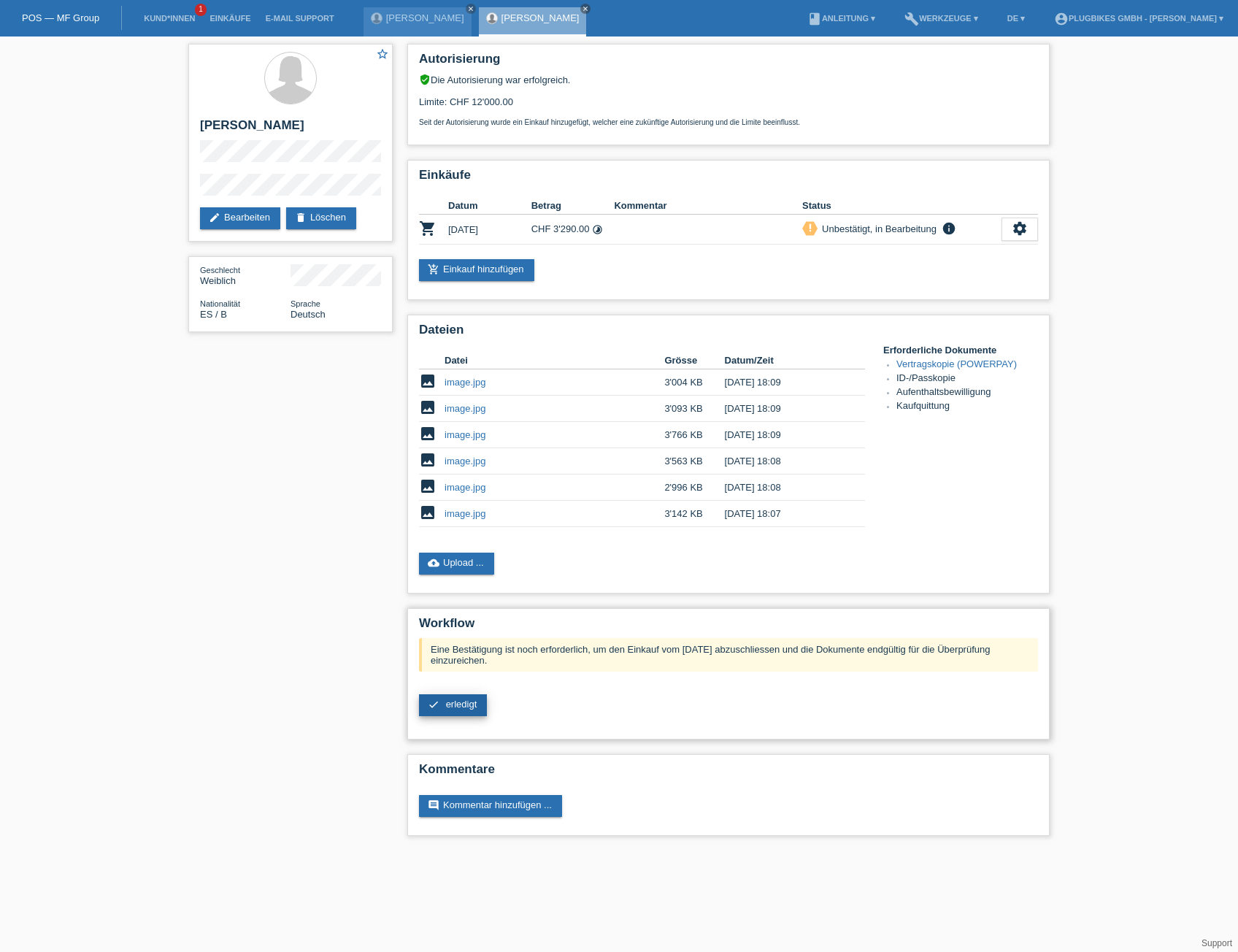
click at [464, 709] on link "check erledigt" at bounding box center [453, 705] width 68 height 22
